Goal: Use online tool/utility: Use online tool/utility

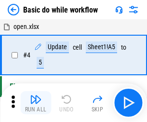
click at [36, 102] on img "button" at bounding box center [36, 99] width 12 height 12
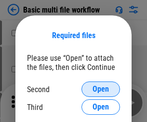
click at [100, 89] on span "Open" at bounding box center [100, 89] width 16 height 8
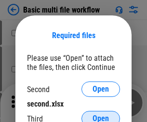
click at [100, 114] on span "Open" at bounding box center [100, 118] width 16 height 8
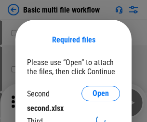
scroll to position [4, 0]
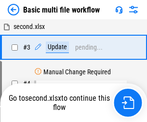
scroll to position [213, 0]
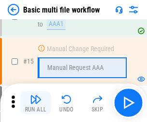
click at [36, 102] on img "button" at bounding box center [36, 99] width 12 height 12
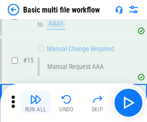
click at [36, 102] on img "button" at bounding box center [36, 99] width 12 height 12
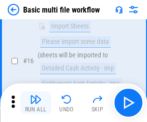
scroll to position [640, 0]
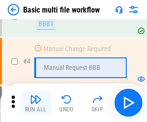
click at [36, 102] on img "button" at bounding box center [36, 99] width 12 height 12
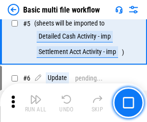
click at [36, 102] on img "button" at bounding box center [36, 99] width 12 height 12
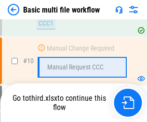
scroll to position [451, 0]
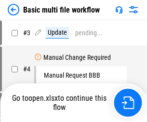
scroll to position [39, 0]
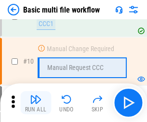
click at [36, 102] on img "button" at bounding box center [36, 99] width 12 height 12
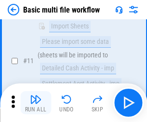
click at [36, 102] on img "button" at bounding box center [36, 99] width 12 height 12
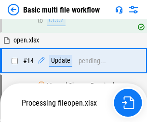
scroll to position [503, 0]
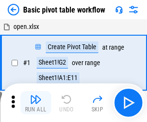
click at [36, 102] on img "button" at bounding box center [36, 99] width 12 height 12
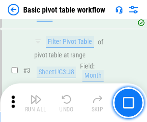
scroll to position [230, 0]
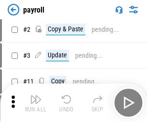
click at [36, 102] on img "button" at bounding box center [36, 99] width 12 height 12
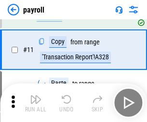
scroll to position [119, 0]
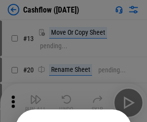
scroll to position [94, 0]
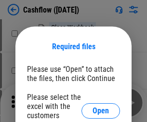
scroll to position [105, 0]
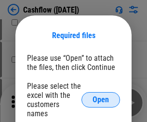
click at [100, 96] on span "Open" at bounding box center [100, 100] width 16 height 8
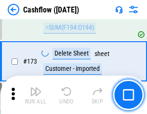
scroll to position [1018, 0]
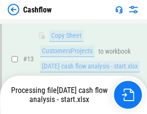
scroll to position [193, 0]
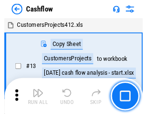
scroll to position [11, 0]
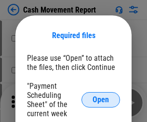
click at [100, 100] on span "Open" at bounding box center [100, 100] width 16 height 8
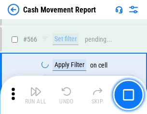
scroll to position [4407, 0]
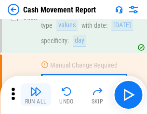
click at [36, 95] on img "button" at bounding box center [36, 92] width 12 height 12
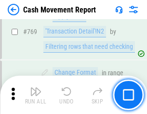
scroll to position [5344, 0]
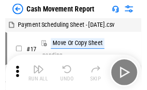
scroll to position [17, 0]
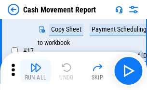
click at [36, 71] on img "button" at bounding box center [36, 68] width 12 height 12
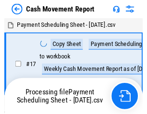
scroll to position [5, 0]
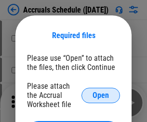
click at [100, 95] on span "Open" at bounding box center [100, 95] width 16 height 8
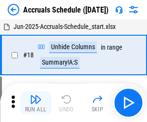
click at [36, 102] on img "button" at bounding box center [36, 99] width 12 height 12
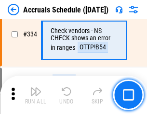
scroll to position [1989, 0]
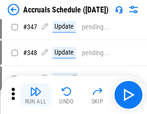
click at [36, 95] on img "button" at bounding box center [36, 92] width 12 height 12
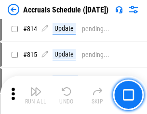
scroll to position [4244, 0]
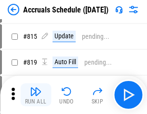
click at [36, 95] on img "button" at bounding box center [36, 92] width 12 height 12
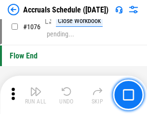
scroll to position [5760, 0]
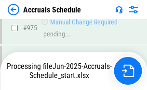
scroll to position [5409, 0]
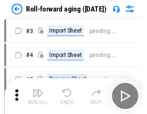
scroll to position [1, 0]
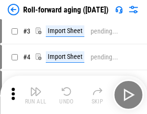
click at [36, 95] on img "button" at bounding box center [36, 92] width 12 height 12
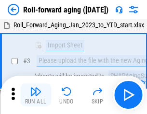
click at [36, 95] on img "button" at bounding box center [36, 92] width 12 height 12
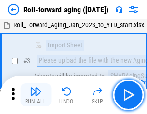
scroll to position [62, 0]
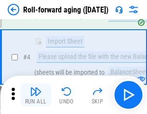
click at [36, 95] on img "button" at bounding box center [36, 92] width 12 height 12
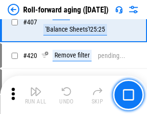
scroll to position [3335, 0]
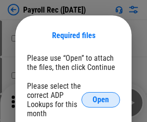
click at [100, 100] on span "Open" at bounding box center [100, 100] width 16 height 8
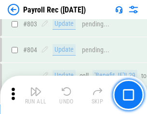
scroll to position [6110, 0]
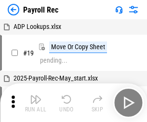
click at [36, 102] on img "button" at bounding box center [36, 99] width 12 height 12
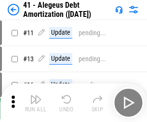
click at [36, 102] on img "button" at bounding box center [36, 99] width 12 height 12
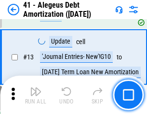
scroll to position [119, 0]
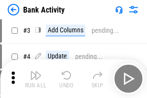
click at [36, 78] on img "button" at bounding box center [36, 75] width 12 height 12
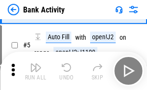
scroll to position [51, 0]
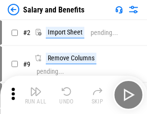
scroll to position [13, 0]
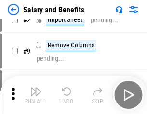
click at [36, 95] on img "button" at bounding box center [36, 92] width 12 height 12
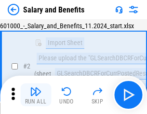
click at [36, 95] on img "button" at bounding box center [36, 92] width 12 height 12
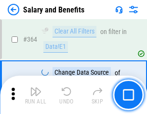
scroll to position [4529, 0]
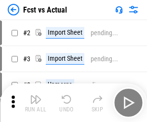
click at [36, 95] on img "button" at bounding box center [36, 99] width 12 height 12
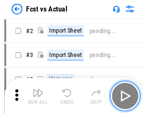
scroll to position [13, 0]
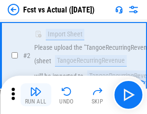
click at [36, 95] on img "button" at bounding box center [36, 92] width 12 height 12
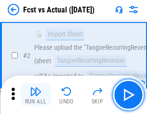
scroll to position [90, 0]
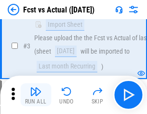
click at [36, 95] on img "button" at bounding box center [36, 92] width 12 height 12
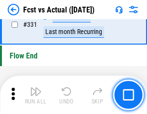
scroll to position [4603, 0]
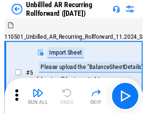
scroll to position [21, 0]
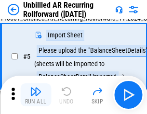
click at [36, 95] on img "button" at bounding box center [36, 92] width 12 height 12
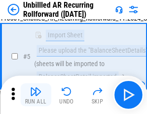
click at [36, 95] on img "button" at bounding box center [36, 92] width 12 height 12
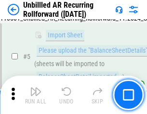
scroll to position [90, 0]
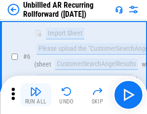
click at [36, 95] on img "button" at bounding box center [36, 92] width 12 height 12
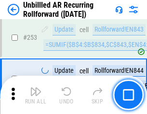
scroll to position [3266, 0]
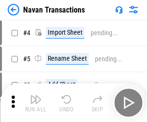
click at [36, 95] on img "button" at bounding box center [36, 99] width 12 height 12
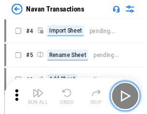
scroll to position [15, 0]
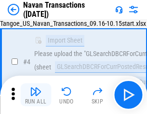
click at [36, 95] on img "button" at bounding box center [36, 92] width 12 height 12
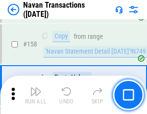
scroll to position [3118, 0]
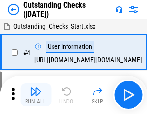
click at [36, 95] on img "button" at bounding box center [36, 92] width 12 height 12
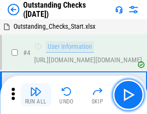
scroll to position [40, 0]
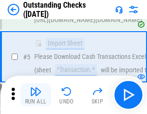
click at [36, 95] on img "button" at bounding box center [36, 92] width 12 height 12
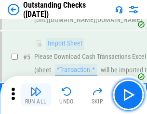
scroll to position [100, 0]
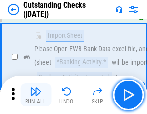
click at [36, 95] on img "button" at bounding box center [36, 92] width 12 height 12
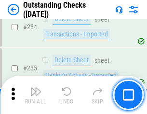
scroll to position [2920, 0]
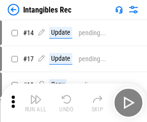
click at [36, 102] on img "button" at bounding box center [36, 99] width 12 height 12
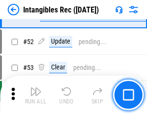
scroll to position [375, 0]
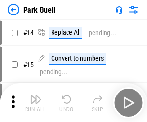
click at [36, 95] on img "button" at bounding box center [36, 99] width 12 height 12
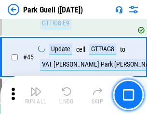
scroll to position [1203, 0]
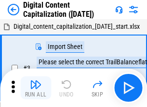
click at [36, 81] on img "button" at bounding box center [36, 85] width 12 height 12
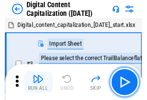
scroll to position [28, 0]
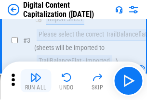
click at [36, 81] on img "button" at bounding box center [36, 78] width 12 height 12
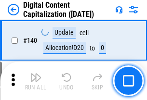
scroll to position [1020, 0]
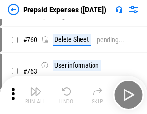
click at [36, 95] on img "button" at bounding box center [36, 92] width 12 height 12
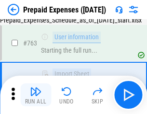
click at [36, 95] on img "button" at bounding box center [36, 92] width 12 height 12
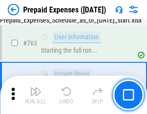
scroll to position [2722, 0]
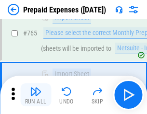
click at [36, 95] on img "button" at bounding box center [36, 92] width 12 height 12
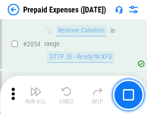
scroll to position [10052, 0]
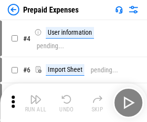
click at [36, 102] on img "button" at bounding box center [36, 99] width 12 height 12
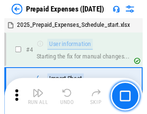
scroll to position [42, 0]
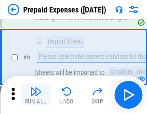
click at [36, 95] on img "button" at bounding box center [36, 92] width 12 height 12
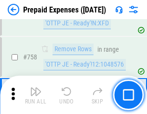
scroll to position [3427, 0]
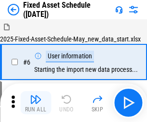
click at [36, 102] on img "button" at bounding box center [36, 99] width 12 height 12
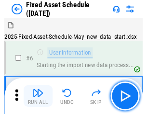
scroll to position [52, 0]
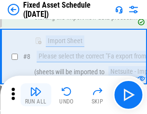
click at [36, 95] on img "button" at bounding box center [36, 92] width 12 height 12
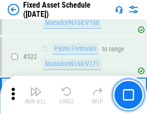
scroll to position [3342, 0]
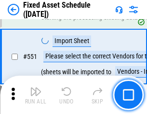
click at [36, 95] on img "button" at bounding box center [36, 92] width 12 height 12
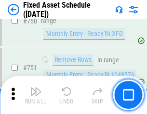
scroll to position [4688, 0]
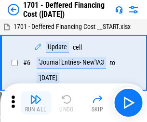
click at [36, 102] on img "button" at bounding box center [36, 99] width 12 height 12
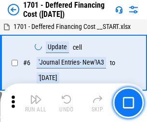
scroll to position [115, 0]
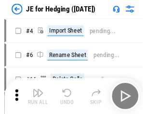
scroll to position [1, 0]
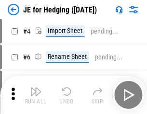
click at [36, 95] on img "button" at bounding box center [36, 92] width 12 height 12
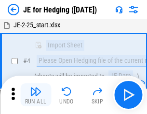
click at [36, 95] on img "button" at bounding box center [36, 92] width 12 height 12
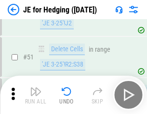
scroll to position [623, 0]
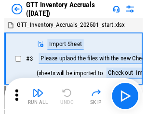
scroll to position [1, 0]
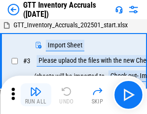
click at [36, 95] on img "button" at bounding box center [36, 92] width 12 height 12
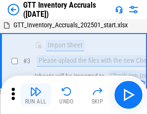
click at [36, 95] on img "button" at bounding box center [36, 92] width 12 height 12
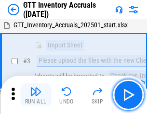
scroll to position [62, 0]
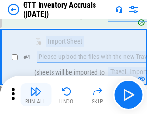
click at [36, 95] on img "button" at bounding box center [36, 92] width 12 height 12
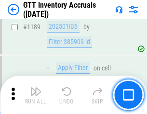
scroll to position [7853, 0]
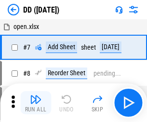
click at [36, 102] on img "button" at bounding box center [36, 99] width 12 height 12
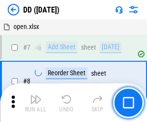
scroll to position [93, 0]
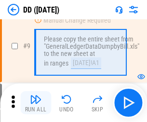
click at [36, 102] on img "button" at bounding box center [36, 99] width 12 height 12
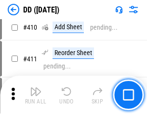
scroll to position [4303, 0]
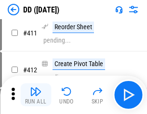
click at [36, 95] on img "button" at bounding box center [36, 92] width 12 height 12
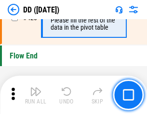
scroll to position [4603, 0]
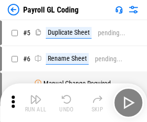
click at [36, 102] on img "button" at bounding box center [36, 99] width 12 height 12
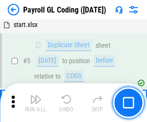
scroll to position [115, 0]
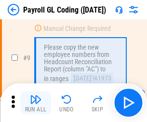
click at [36, 102] on img "button" at bounding box center [36, 99] width 12 height 12
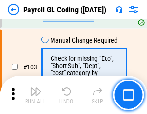
scroll to position [2256, 0]
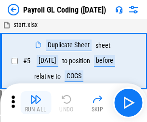
click at [36, 102] on img "button" at bounding box center [36, 99] width 12 height 12
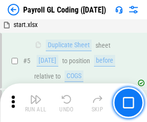
scroll to position [115, 0]
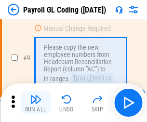
click at [36, 102] on img "button" at bounding box center [36, 99] width 12 height 12
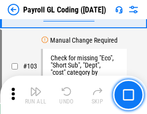
scroll to position [2256, 0]
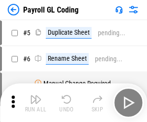
click at [36, 102] on img "button" at bounding box center [36, 99] width 12 height 12
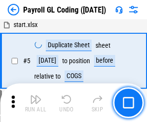
scroll to position [115, 0]
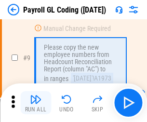
click at [36, 102] on img "button" at bounding box center [36, 99] width 12 height 12
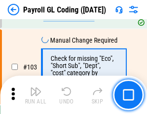
scroll to position [2256, 0]
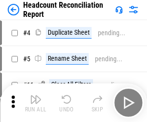
click at [36, 102] on img "button" at bounding box center [36, 99] width 12 height 12
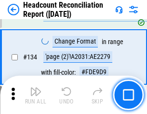
scroll to position [1156, 0]
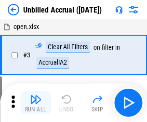
click at [36, 102] on img "button" at bounding box center [36, 99] width 12 height 12
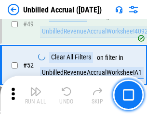
scroll to position [872, 0]
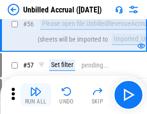
click at [36, 95] on img "button" at bounding box center [36, 92] width 12 height 12
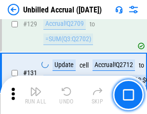
scroll to position [2864, 0]
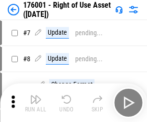
click at [36, 102] on img "button" at bounding box center [36, 99] width 12 height 12
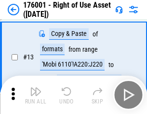
scroll to position [62, 0]
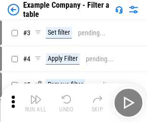
click at [36, 102] on img "button" at bounding box center [36, 99] width 12 height 12
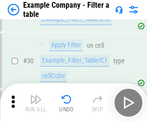
scroll to position [880, 0]
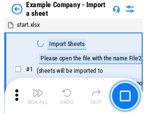
scroll to position [15, 0]
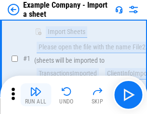
click at [36, 95] on img "button" at bounding box center [36, 92] width 12 height 12
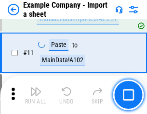
scroll to position [213, 0]
